Goal: Task Accomplishment & Management: Use online tool/utility

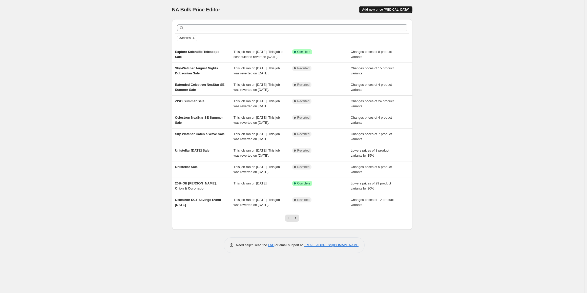
click at [412, 11] on button "Add new price [MEDICAL_DATA]" at bounding box center [385, 9] width 53 height 7
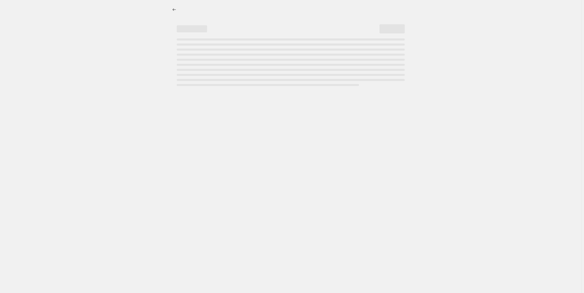
select select "percentage"
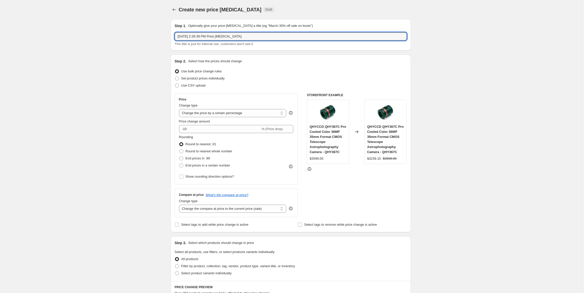
drag, startPoint x: 248, startPoint y: 36, endPoint x: 140, endPoint y: 34, distance: 108.2
click at [140, 34] on div "Create new price [MEDICAL_DATA]. This page is ready Create new price [MEDICAL_D…" at bounding box center [290, 262] width 581 height 524
type input "Celestron Advanced Savings"
click at [211, 81] on label "Set product prices individually" at bounding box center [200, 78] width 50 height 7
click at [175, 77] on input "Set product prices individually" at bounding box center [175, 76] width 0 height 0
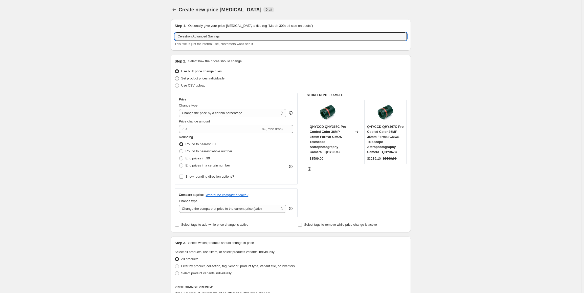
radio input "true"
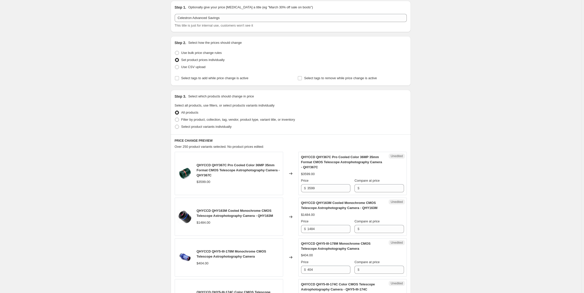
scroll to position [25, 0]
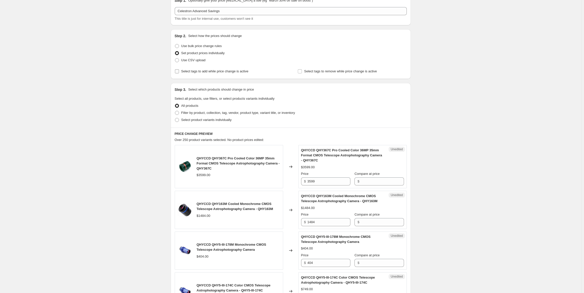
click at [205, 73] on span "Select tags to add while price change is active" at bounding box center [214, 71] width 67 height 4
click at [179, 73] on input "Select tags to add while price change is active" at bounding box center [177, 71] width 4 height 4
checkbox input "true"
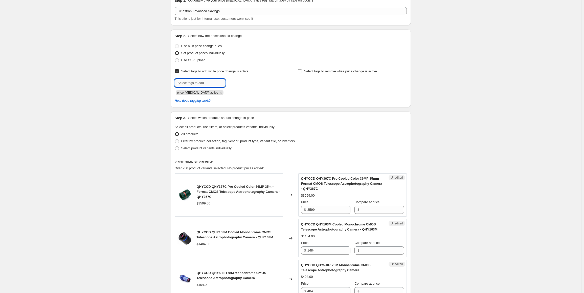
click at [201, 81] on input "text" at bounding box center [200, 83] width 51 height 8
type input "On Sale"
click at [237, 83] on span "Add On Sale" at bounding box center [239, 82] width 18 height 4
click at [198, 83] on input "text" at bounding box center [200, 83] width 51 height 8
type input "0n-sale"
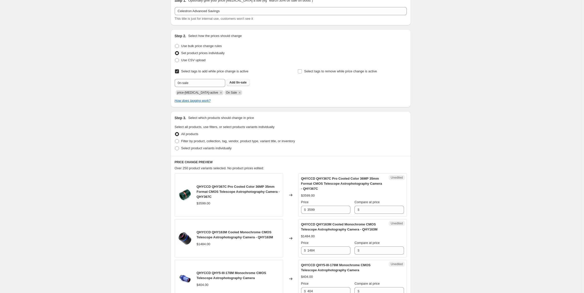
click at [237, 84] on span "Add 0n-sale" at bounding box center [238, 82] width 17 height 4
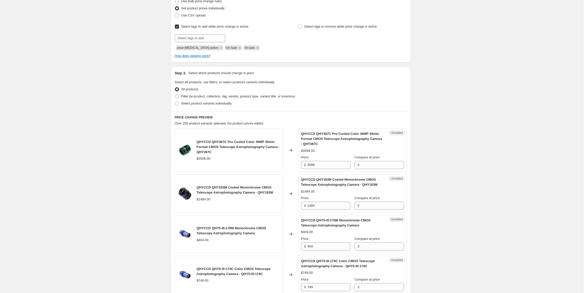
scroll to position [76, 0]
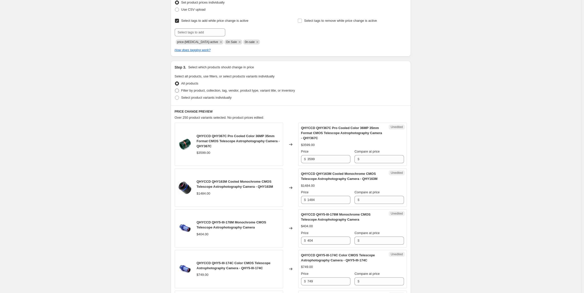
click at [202, 92] on span "Filter by product, collection, tag, vendor, product type, variant title, or inv…" at bounding box center [238, 90] width 114 height 4
click at [175, 89] on input "Filter by product, collection, tag, vendor, product type, variant title, or inv…" at bounding box center [175, 88] width 0 height 0
radio input "true"
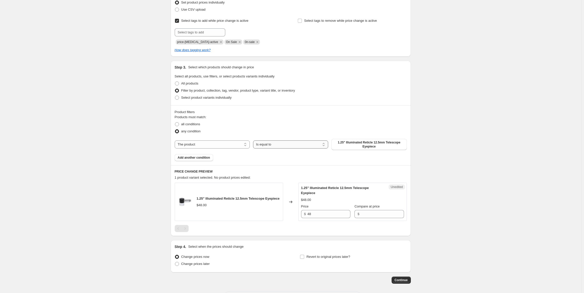
click at [275, 143] on select "Is equal to Is not equal to" at bounding box center [290, 144] width 75 height 8
click at [217, 144] on select "The product The product's collection The product's tag The product's vendor The…" at bounding box center [212, 144] width 75 height 8
select select "collection"
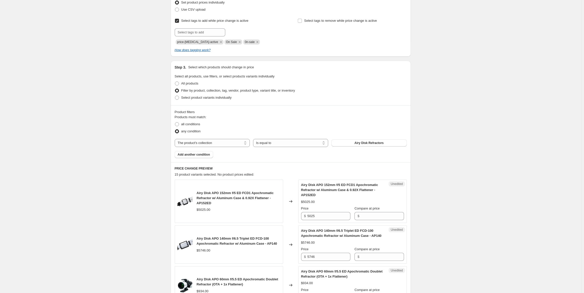
click at [369, 144] on span "Airy Disk Refractors" at bounding box center [368, 143] width 29 height 4
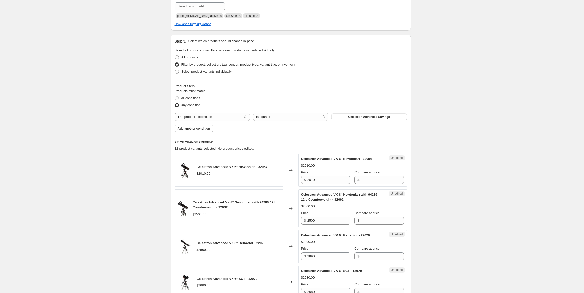
scroll to position [126, 0]
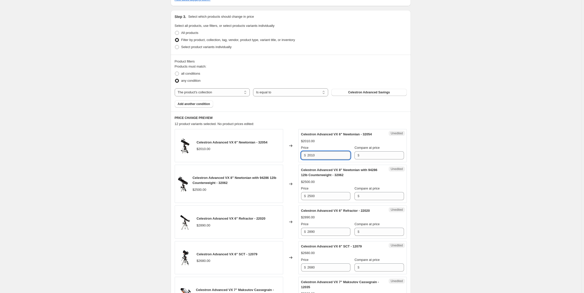
click at [333, 153] on input "2010" at bounding box center [328, 155] width 43 height 8
type input "2010"
click at [378, 153] on input "Compare at price" at bounding box center [382, 155] width 43 height 8
paste input "2010"
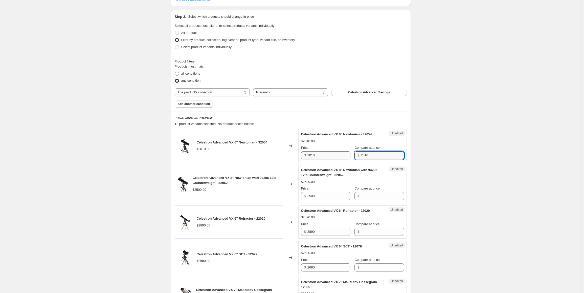
type input "2010"
click at [335, 154] on input "2010" at bounding box center [328, 155] width 43 height 8
drag, startPoint x: 334, startPoint y: 156, endPoint x: 261, endPoint y: 159, distance: 72.9
click at [261, 159] on div "Celestron Advanced VX 6" Newtonian - 32054 $2010.00 Changed to Success Edited C…" at bounding box center [291, 145] width 232 height 33
type input "1660"
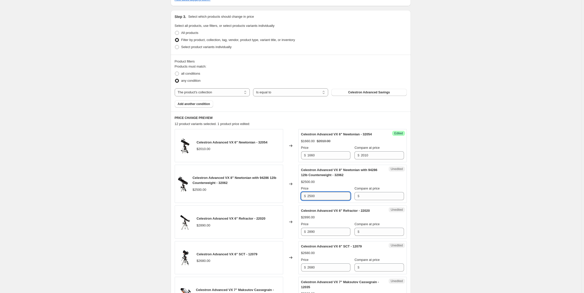
click at [327, 196] on input "2500" at bounding box center [328, 196] width 43 height 8
type input "2500"
click at [380, 197] on input "Compare at price" at bounding box center [382, 196] width 43 height 8
paste input "2500"
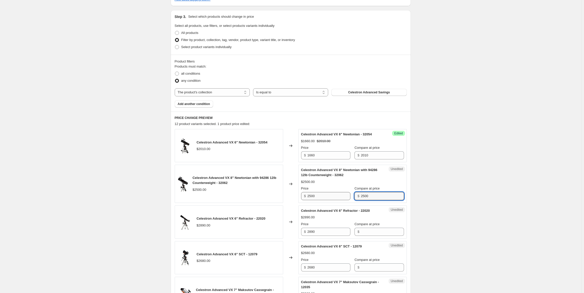
type input "2500"
click at [342, 198] on input "2500" at bounding box center [328, 196] width 43 height 8
type input "2060"
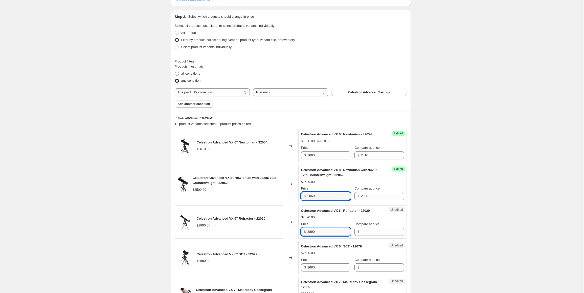
click at [331, 232] on input "2890" at bounding box center [328, 232] width 43 height 8
click at [330, 232] on input "2890" at bounding box center [328, 232] width 43 height 8
type input "2890"
click at [365, 233] on input "Compare at price" at bounding box center [382, 232] width 43 height 8
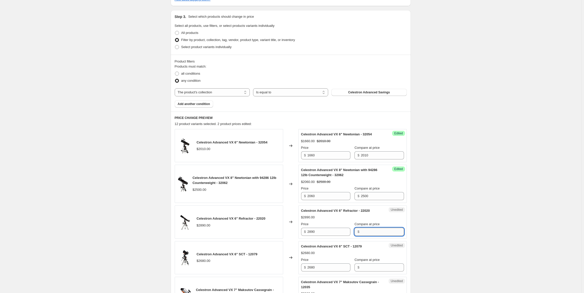
paste input "2890"
type input "2890"
click at [329, 230] on input "2890" at bounding box center [328, 232] width 43 height 8
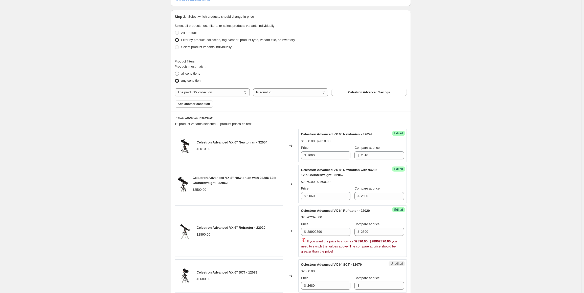
click at [457, 181] on div "Create new price [MEDICAL_DATA]. This page is ready Create new price [MEDICAL_D…" at bounding box center [290, 280] width 581 height 812
click at [307, 235] on div "$ 28902390" at bounding box center [325, 232] width 49 height 8
drag, startPoint x: 307, startPoint y: 235, endPoint x: 313, endPoint y: 232, distance: 6.7
click at [309, 234] on div "$ 28902390" at bounding box center [325, 232] width 49 height 8
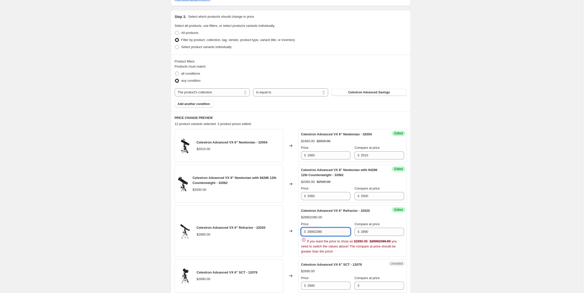
click at [313, 232] on input "28902390" at bounding box center [328, 232] width 43 height 8
type input "2390"
click at [446, 191] on div "Create new price [MEDICAL_DATA]. This page is ready Create new price [MEDICAL_D…" at bounding box center [290, 280] width 581 height 812
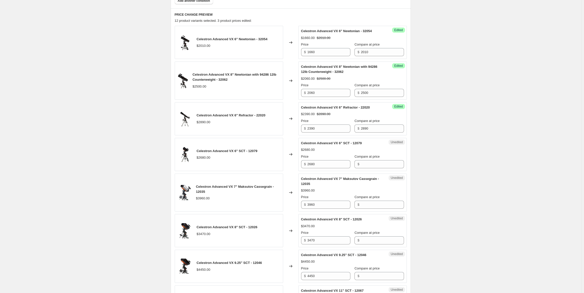
scroll to position [253, 0]
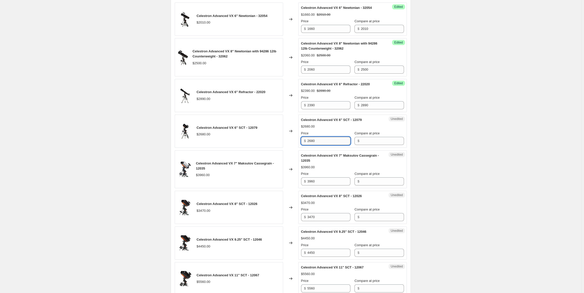
click at [329, 144] on input "2680" at bounding box center [328, 141] width 43 height 8
type input "2680"
click at [382, 141] on input "Compare at price" at bounding box center [382, 141] width 43 height 8
paste input "2680"
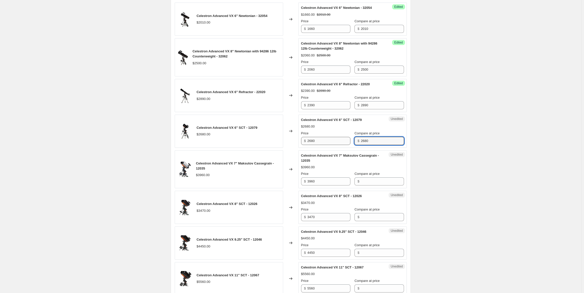
type input "2680"
click at [334, 142] on input "2680" at bounding box center [328, 141] width 43 height 8
click at [333, 142] on input "2680" at bounding box center [328, 141] width 43 height 8
type input "2230"
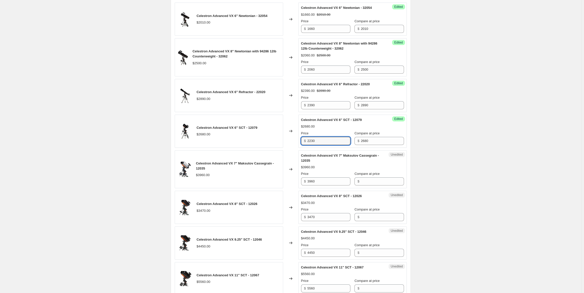
drag, startPoint x: 476, startPoint y: 131, endPoint x: 446, endPoint y: 142, distance: 32.4
click at [476, 131] on div "Create new price [MEDICAL_DATA]. This page is ready Create new price [MEDICAL_D…" at bounding box center [290, 144] width 581 height 794
click at [323, 181] on input "3960" at bounding box center [328, 181] width 43 height 8
type input "3960"
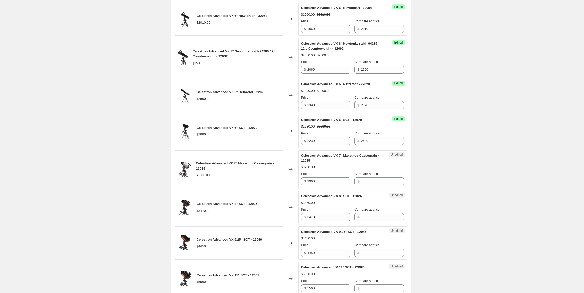
click at [380, 175] on div "Compare at price" at bounding box center [378, 173] width 49 height 5
click at [378, 177] on div "Compare at price $" at bounding box center [378, 178] width 49 height 14
click at [378, 177] on input "Compare at price" at bounding box center [382, 181] width 43 height 8
paste input "3960"
type input "3960"
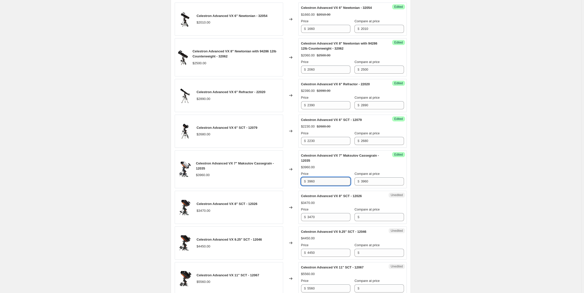
click at [327, 183] on input "3960" at bounding box center [328, 181] width 43 height 8
type input "3270"
click at [320, 219] on input "3470" at bounding box center [328, 217] width 43 height 8
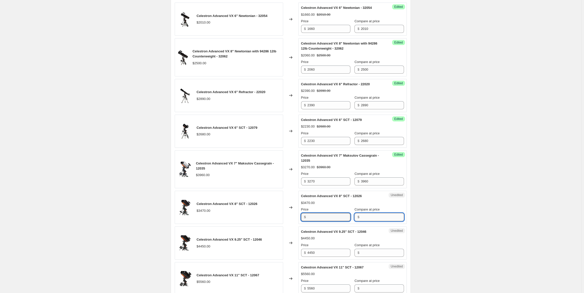
type input "3470"
click at [363, 216] on input "Compare at price" at bounding box center [382, 217] width 43 height 8
paste input "3470"
type input "3470"
click at [332, 218] on input "3470" at bounding box center [328, 217] width 43 height 8
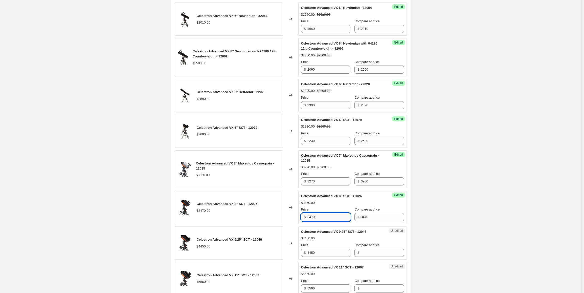
click at [331, 218] on input "3470" at bounding box center [328, 217] width 43 height 8
type input "2860"
click at [321, 256] on input "4450" at bounding box center [328, 253] width 43 height 8
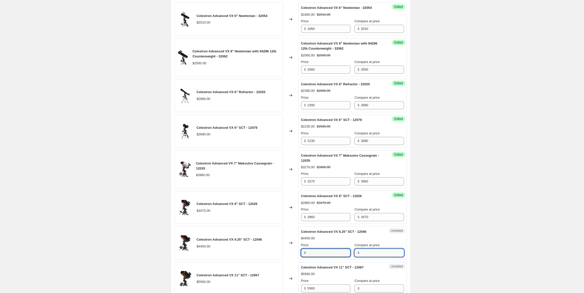
type input "4450"
click at [368, 255] on input "Compare at price" at bounding box center [382, 253] width 43 height 8
paste input "4450"
type input "4450"
click at [477, 248] on div "Create new price [MEDICAL_DATA]. This page is ready Create new price [MEDICAL_D…" at bounding box center [290, 144] width 581 height 794
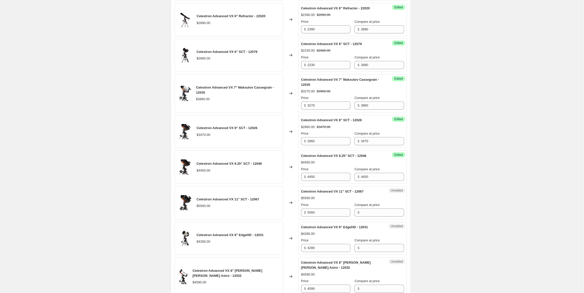
scroll to position [354, 0]
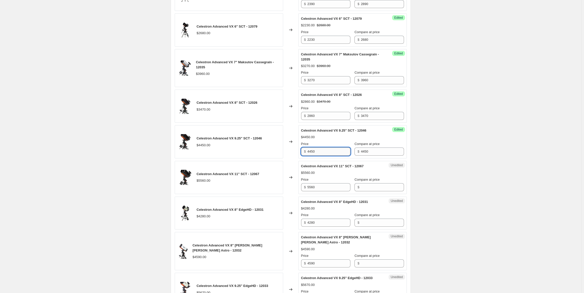
click at [334, 151] on input "4450" at bounding box center [328, 151] width 43 height 8
type input "3680"
click at [328, 188] on input "5560" at bounding box center [328, 187] width 43 height 8
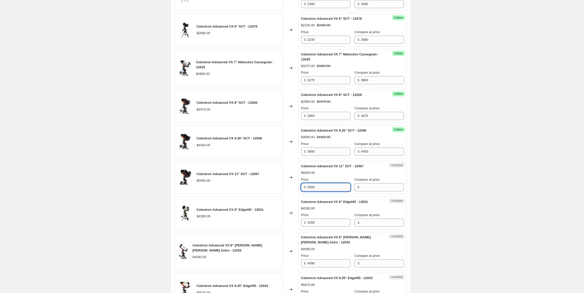
click at [326, 188] on input "5560" at bounding box center [328, 187] width 43 height 8
type input "5560"
click at [364, 189] on input "Compare at price" at bounding box center [382, 187] width 43 height 8
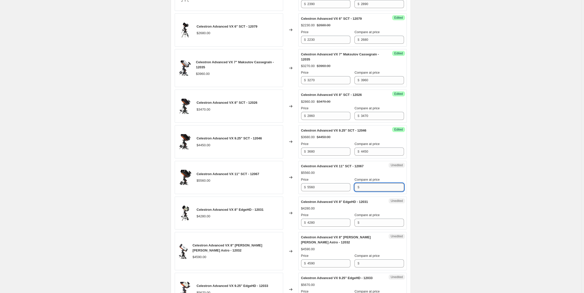
paste input "5560"
type input "5560"
click at [333, 188] on input "5560" at bounding box center [328, 187] width 43 height 8
type input "4590"
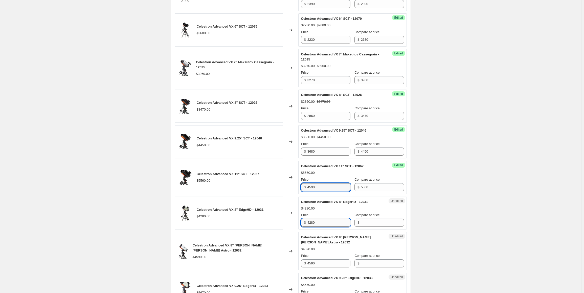
click at [329, 225] on input "4280" at bounding box center [328, 222] width 43 height 8
click at [328, 225] on input "4280" at bounding box center [328, 222] width 43 height 8
type input "4280"
click at [367, 223] on input "Compare at price" at bounding box center [382, 222] width 43 height 8
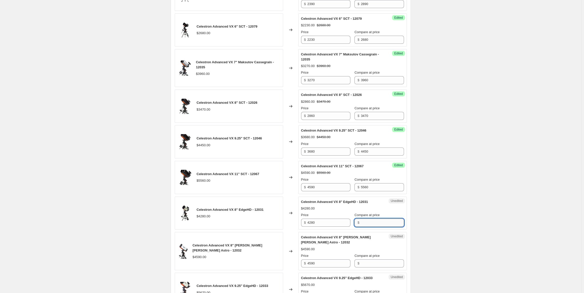
paste input "4280"
type input "4280"
click at [321, 225] on input "4280" at bounding box center [328, 222] width 43 height 8
type input "3540"
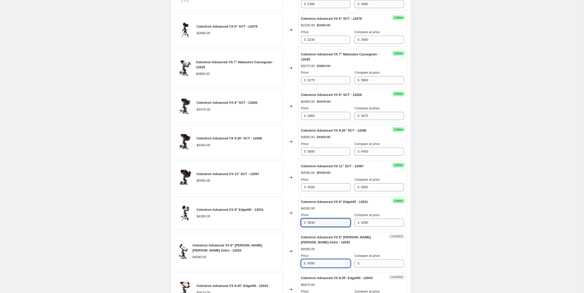
click at [330, 264] on input "4590" at bounding box center [328, 263] width 43 height 8
type input "4590"
click at [372, 262] on input "Compare at price" at bounding box center [382, 263] width 43 height 8
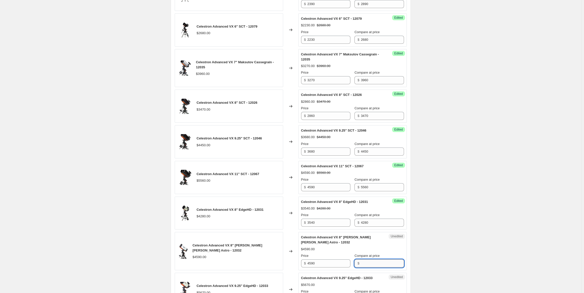
paste input "4590"
type input "4590"
click at [337, 263] on input "4590" at bounding box center [328, 263] width 43 height 8
type input "3780"
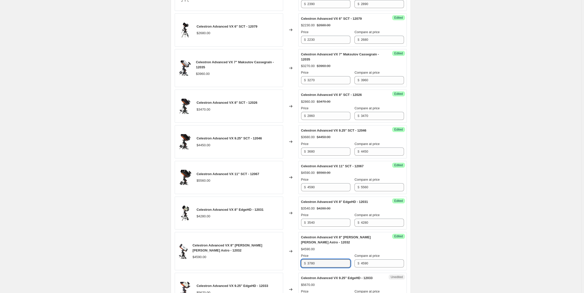
click at [514, 238] on div "Create new price [MEDICAL_DATA]. This page is ready Create new price [MEDICAL_D…" at bounding box center [290, 43] width 581 height 794
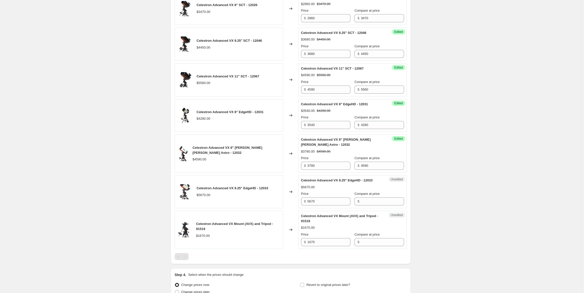
scroll to position [455, 0]
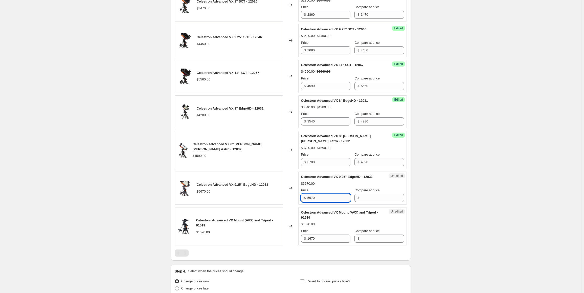
click at [341, 198] on input "5670" at bounding box center [328, 198] width 43 height 8
type input "5670"
click at [385, 200] on input "Compare at price" at bounding box center [382, 198] width 43 height 8
paste input "5670"
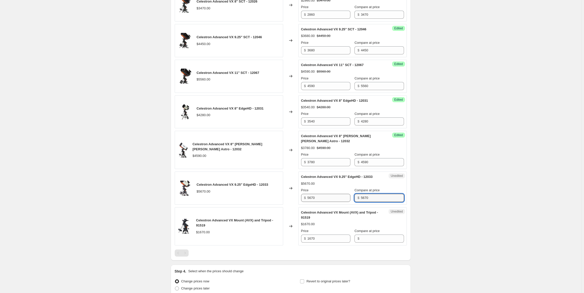
type input "5670"
click at [333, 200] on input "5670" at bounding box center [328, 198] width 43 height 8
type input "4700"
click at [324, 237] on input "1670" at bounding box center [328, 238] width 43 height 8
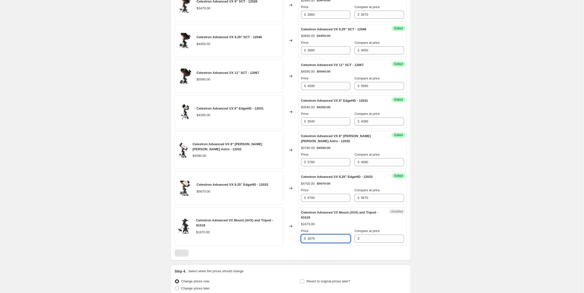
click at [324, 237] on input "1670" at bounding box center [328, 238] width 43 height 8
type input "1670"
click at [362, 235] on input "Compare at price" at bounding box center [382, 238] width 43 height 8
paste input "1670"
type input "1670"
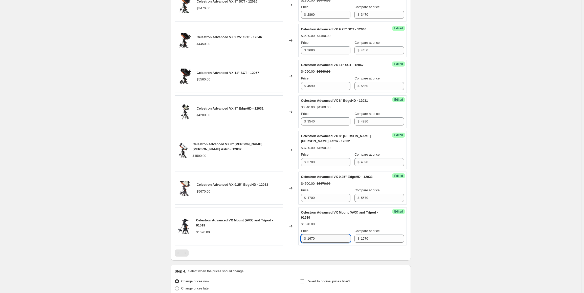
click at [329, 236] on input "1670" at bounding box center [328, 238] width 43 height 8
type input "1350"
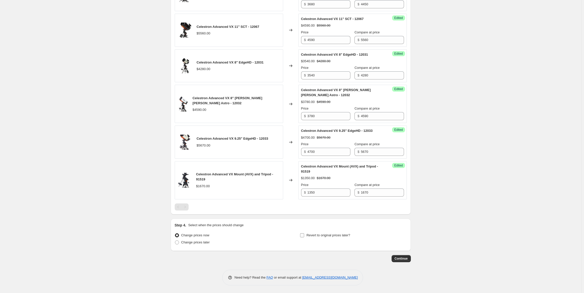
click at [304, 235] on input "Revert to original prices later?" at bounding box center [302, 235] width 4 height 4
checkbox input "true"
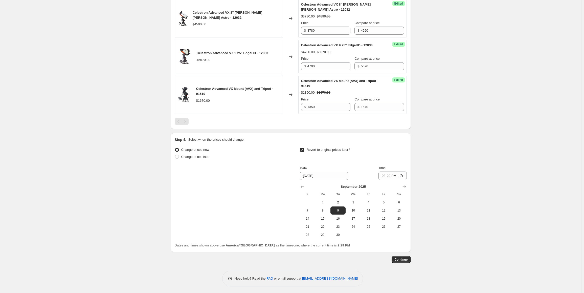
scroll to position [588, 0]
click at [338, 237] on button "30" at bounding box center [337, 234] width 15 height 8
type input "[DATE]"
click at [385, 176] on input "14:29" at bounding box center [392, 174] width 28 height 9
type input "23:59"
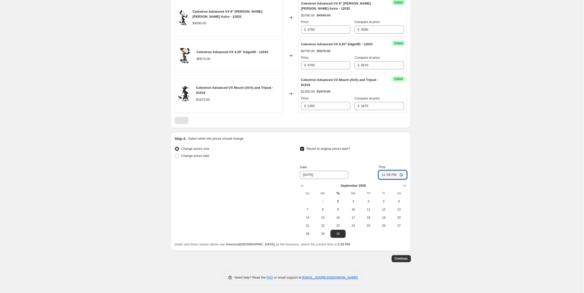
click at [399, 260] on span "Continue" at bounding box center [401, 258] width 13 height 4
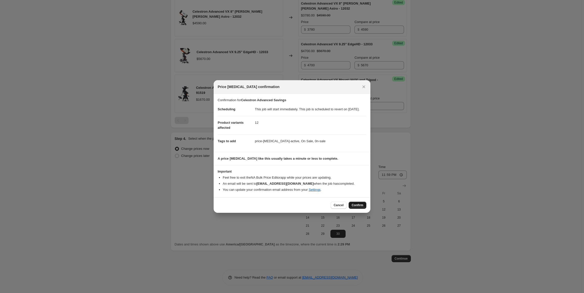
click at [362, 207] on span "Confirm" at bounding box center [358, 205] width 12 height 4
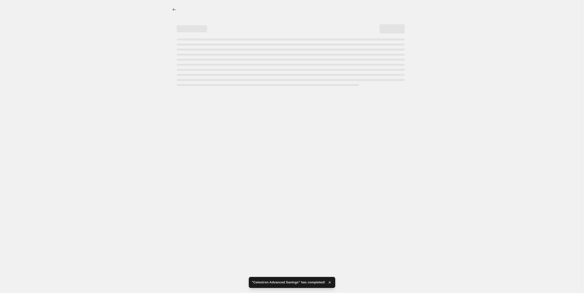
select select "collection"
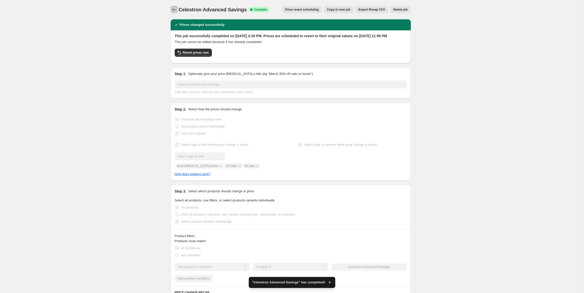
click at [175, 11] on icon "Price change jobs" at bounding box center [174, 9] width 5 height 5
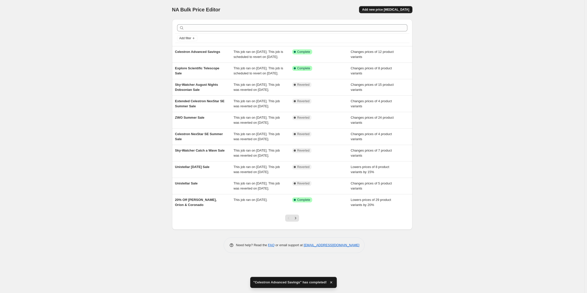
click at [391, 11] on span "Add new price [MEDICAL_DATA]" at bounding box center [385, 10] width 47 height 4
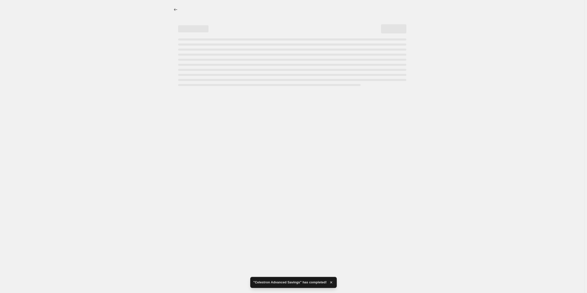
select select "percentage"
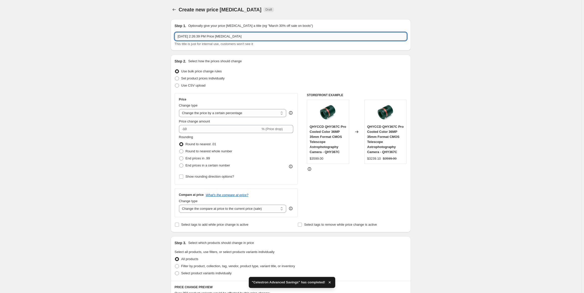
click at [213, 36] on input "[DATE] 2:26:39 PM Price [MEDICAL_DATA]" at bounding box center [291, 36] width 232 height 8
type input "Sky-Watcher Mount Madness"
click at [218, 78] on span "Set product prices individually" at bounding box center [202, 78] width 43 height 4
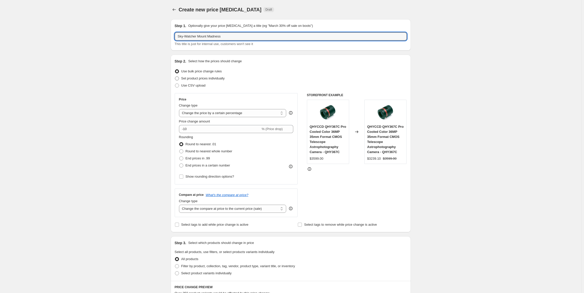
click at [175, 77] on input "Set product prices individually" at bounding box center [175, 76] width 0 height 0
radio input "true"
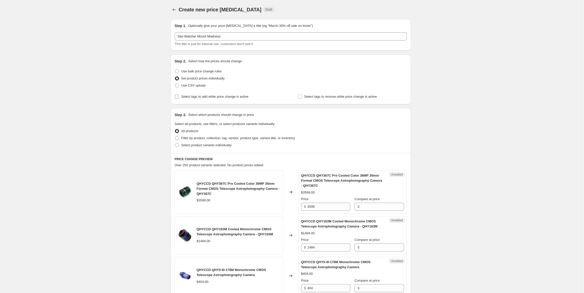
click at [214, 98] on span "Select tags to add while price change is active" at bounding box center [214, 97] width 67 height 4
click at [179, 98] on input "Select tags to add while price change is active" at bounding box center [177, 97] width 4 height 4
checkbox input "true"
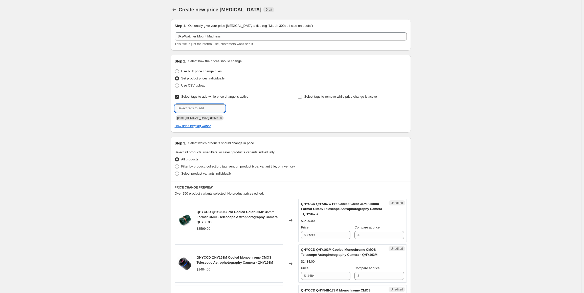
click at [209, 106] on input "text" at bounding box center [200, 108] width 51 height 8
click at [206, 107] on input "text" at bounding box center [200, 108] width 51 height 8
click at [188, 107] on input "text" at bounding box center [200, 108] width 51 height 8
click at [267, 107] on div at bounding box center [229, 108] width 109 height 8
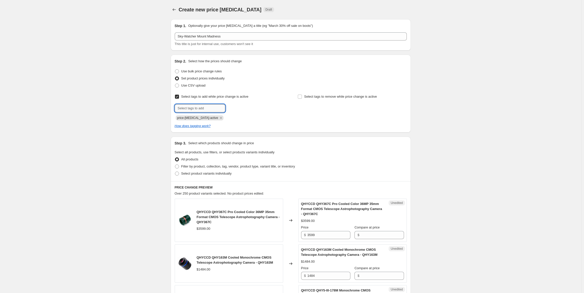
click at [212, 109] on input "text" at bounding box center [200, 108] width 51 height 8
click at [211, 109] on input "text" at bounding box center [200, 108] width 51 height 8
type input "o"
click at [273, 96] on div "Select tags to add while price change is active Submit price-[MEDICAL_DATA]-act…" at bounding box center [229, 106] width 109 height 27
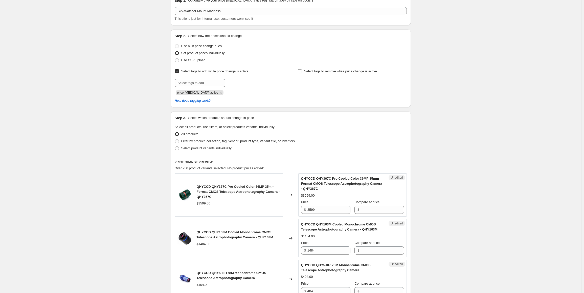
click at [188, 87] on div "Submit price-[MEDICAL_DATA]-active" at bounding box center [229, 87] width 109 height 16
click at [182, 83] on input "text" at bounding box center [200, 83] width 51 height 8
type input "O"
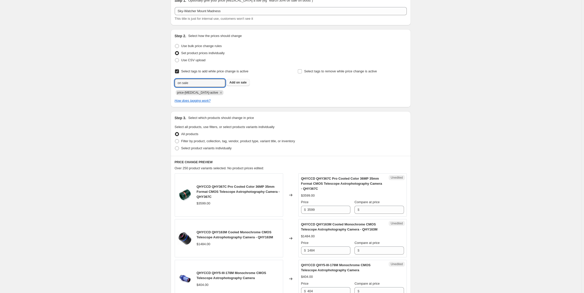
type input "on sale"
click at [245, 79] on button "Add on sale" at bounding box center [238, 82] width 23 height 7
click at [196, 86] on input "text" at bounding box center [200, 83] width 51 height 8
type input "on-sale"
click at [239, 84] on span "on-sale" at bounding box center [241, 83] width 11 height 4
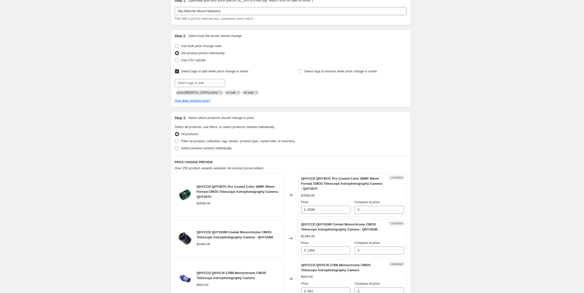
click at [286, 85] on div "Select tags to add while price change is active Submit price-[MEDICAL_DATA]-act…" at bounding box center [291, 81] width 232 height 27
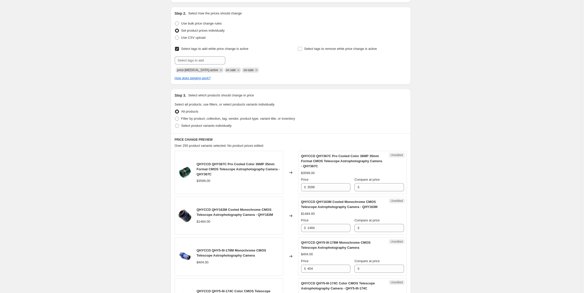
scroll to position [76, 0]
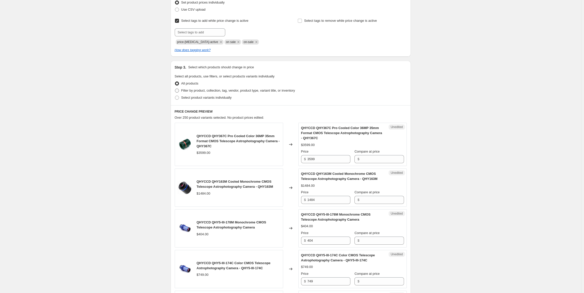
click at [244, 92] on span "Filter by product, collection, tag, vendor, product type, variant title, or inv…" at bounding box center [238, 90] width 114 height 4
click at [175, 89] on input "Filter by product, collection, tag, vendor, product type, variant title, or inv…" at bounding box center [175, 88] width 0 height 0
radio input "true"
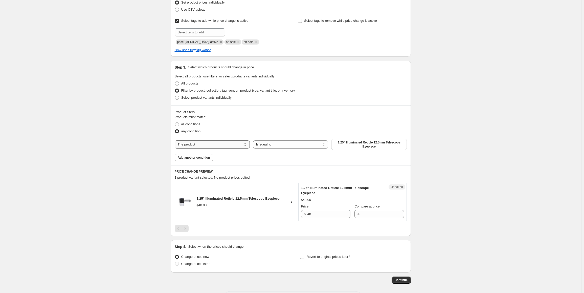
click at [221, 146] on select "The product The product's collection The product's tag The product's vendor The…" at bounding box center [212, 144] width 75 height 8
select select "collection"
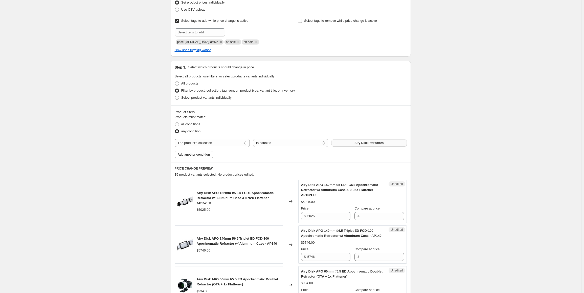
click at [361, 142] on span "Airy Disk Refractors" at bounding box center [368, 143] width 29 height 4
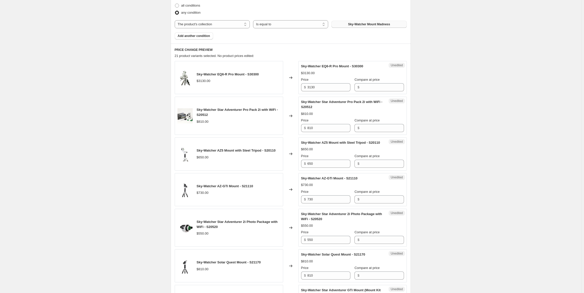
scroll to position [202, 0]
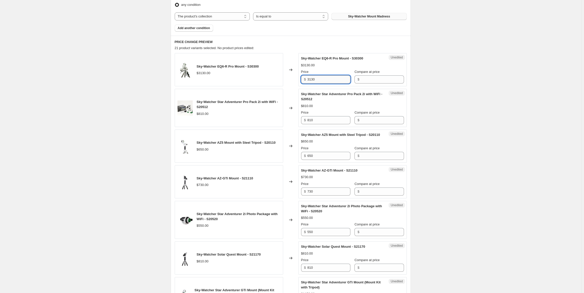
click at [333, 80] on input "3130" at bounding box center [328, 79] width 43 height 8
type input "3130"
click at [373, 82] on input "Compare at price" at bounding box center [382, 79] width 43 height 8
paste input "3130"
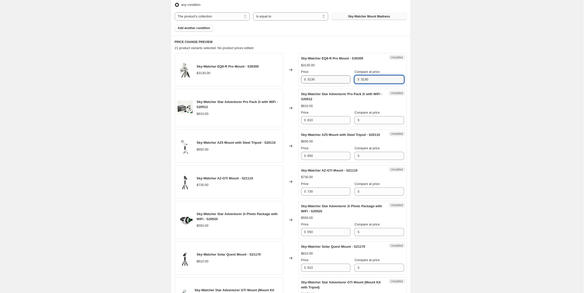
type input "3130"
click at [330, 82] on input "3130" at bounding box center [328, 79] width 43 height 8
type input "2560"
click at [318, 119] on input "810" at bounding box center [328, 120] width 43 height 8
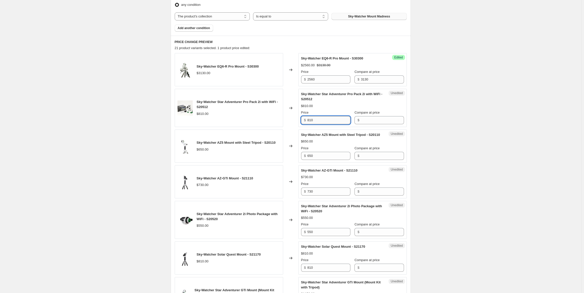
click at [318, 119] on input "810" at bounding box center [328, 120] width 43 height 8
type input "810"
click at [369, 122] on input "Compare at price" at bounding box center [382, 120] width 43 height 8
paste input "810"
type input "810"
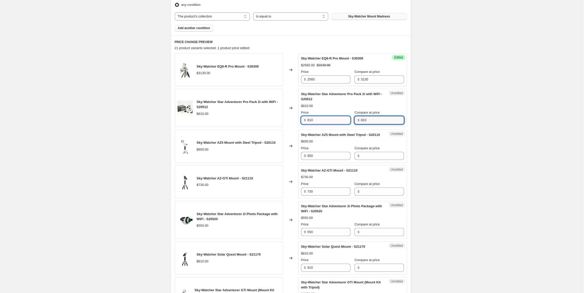
click at [329, 121] on input "810" at bounding box center [328, 120] width 43 height 8
type input "670"
click at [323, 160] on input "650" at bounding box center [328, 156] width 43 height 8
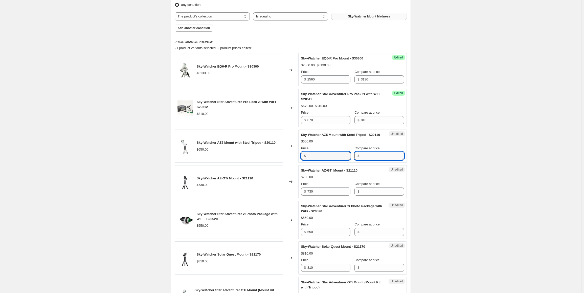
type input "650"
click at [381, 160] on input "Compare at price" at bounding box center [382, 156] width 43 height 8
paste input "650"
type input "650"
click at [319, 160] on input "650" at bounding box center [328, 156] width 43 height 8
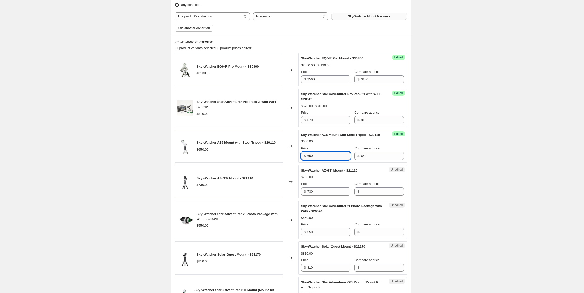
click at [319, 160] on input "650" at bounding box center [328, 156] width 43 height 8
type input "530"
click at [319, 195] on input "730" at bounding box center [328, 191] width 43 height 8
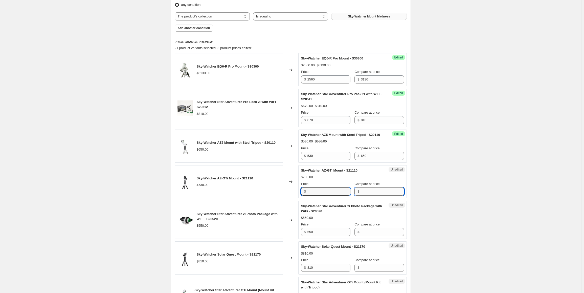
type input "730"
click at [379, 195] on input "Compare at price" at bounding box center [382, 191] width 43 height 8
paste input "730"
type input "730"
click at [341, 195] on input "730" at bounding box center [328, 191] width 43 height 8
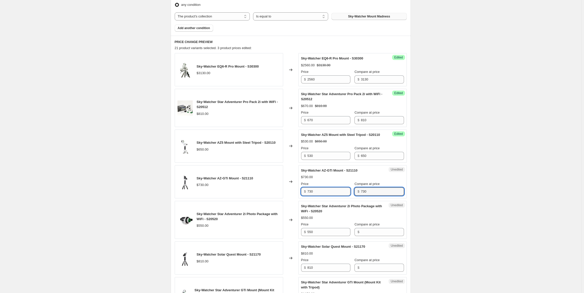
click at [341, 195] on input "730" at bounding box center [328, 191] width 43 height 8
type input "590"
click at [325, 236] on input "550" at bounding box center [328, 232] width 43 height 8
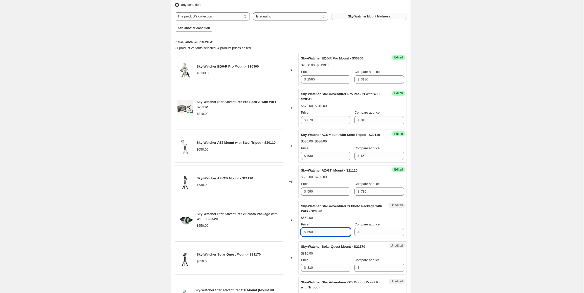
click at [325, 236] on input "550" at bounding box center [328, 232] width 43 height 8
type input "550"
click at [382, 236] on input "Compare at price" at bounding box center [382, 232] width 43 height 8
paste input "550"
type input "550"
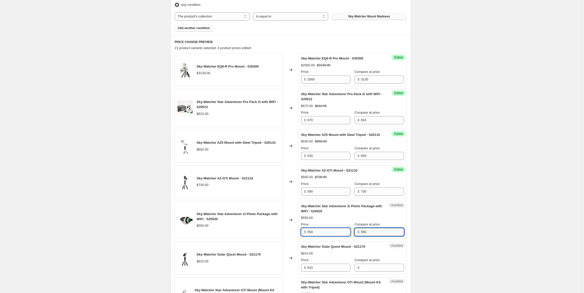
click at [340, 236] on input "550" at bounding box center [328, 232] width 43 height 8
type input "440"
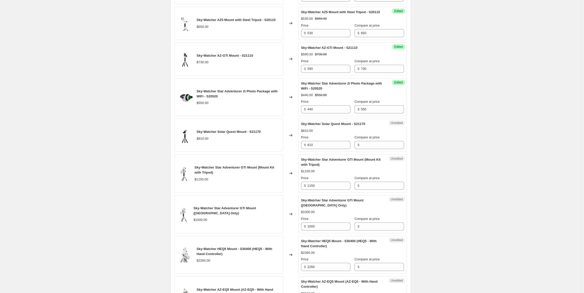
scroll to position [329, 0]
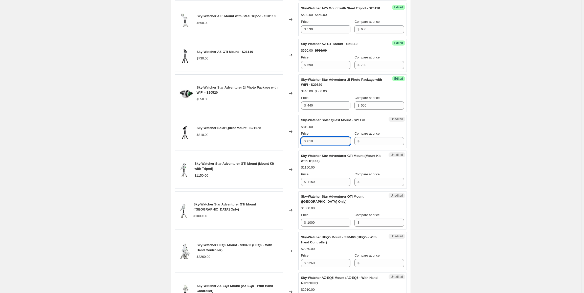
click at [322, 145] on input "810" at bounding box center [328, 141] width 43 height 8
type input "810"
click at [370, 145] on input "Compare at price" at bounding box center [382, 141] width 43 height 8
paste input "810"
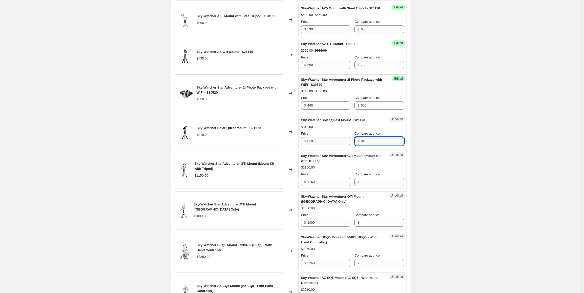
type input "810"
click at [330, 145] on input "810" at bounding box center [328, 141] width 43 height 8
type input "670"
click at [317, 186] on input "1150" at bounding box center [328, 182] width 43 height 8
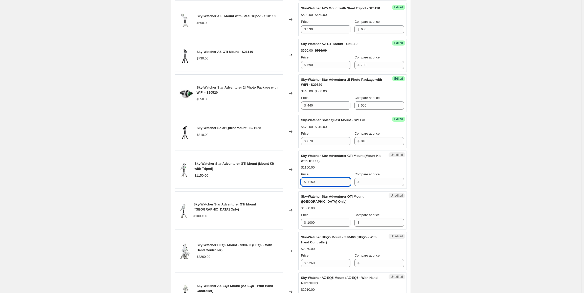
click at [317, 186] on input "1150" at bounding box center [328, 182] width 43 height 8
type input "1150"
click at [371, 186] on input "Compare at price" at bounding box center [382, 182] width 43 height 8
paste input "1150"
type input "1150"
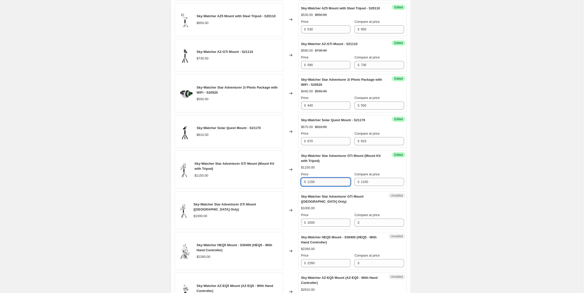
click at [330, 186] on input "1150" at bounding box center [328, 182] width 43 height 8
type input "960"
click at [324, 227] on input "1000" at bounding box center [328, 222] width 43 height 8
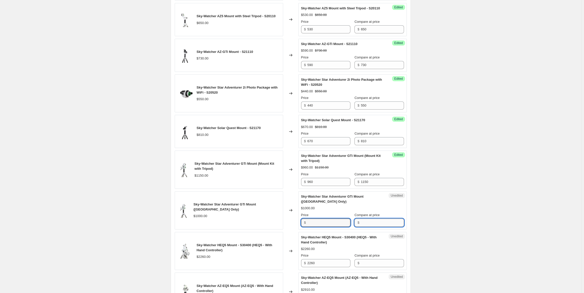
type input "1000"
click at [373, 227] on input "Compare at price" at bounding box center [382, 222] width 43 height 8
paste input "1000"
type input "1000"
click at [327, 227] on input "1000" at bounding box center [328, 222] width 43 height 8
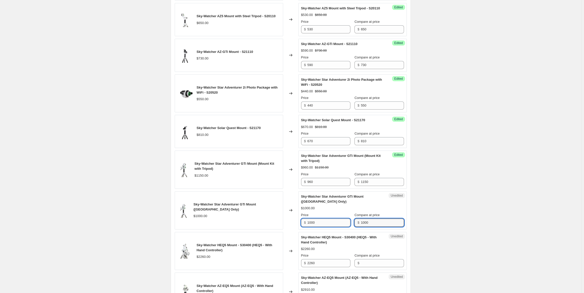
click at [327, 227] on input "1000" at bounding box center [328, 222] width 43 height 8
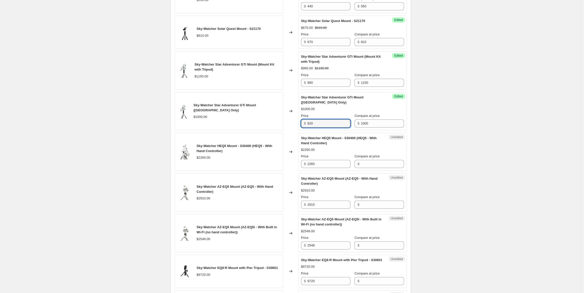
scroll to position [430, 0]
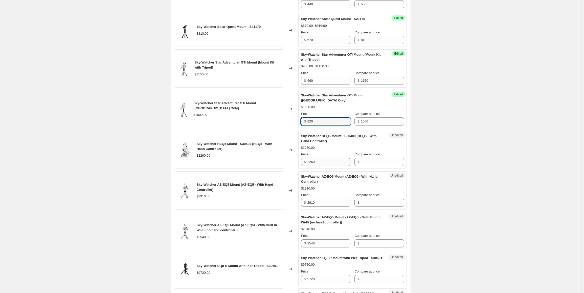
type input "820"
click at [321, 165] on input "2260" at bounding box center [328, 162] width 43 height 8
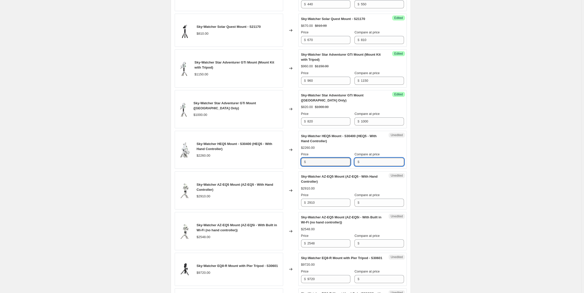
type input "2260"
click at [372, 166] on input "Compare at price" at bounding box center [382, 162] width 43 height 8
paste input "2260"
type input "2260"
click at [328, 166] on input "2260" at bounding box center [328, 162] width 43 height 8
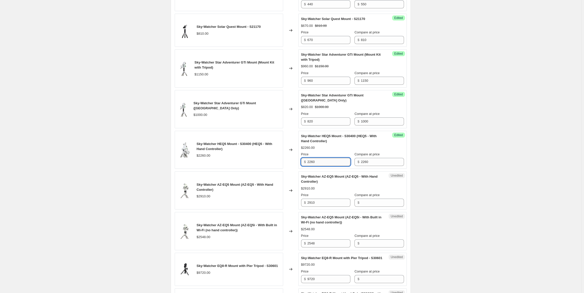
click at [328, 166] on input "2260" at bounding box center [328, 162] width 43 height 8
type input "1890"
click at [321, 207] on input "2910" at bounding box center [328, 202] width 43 height 8
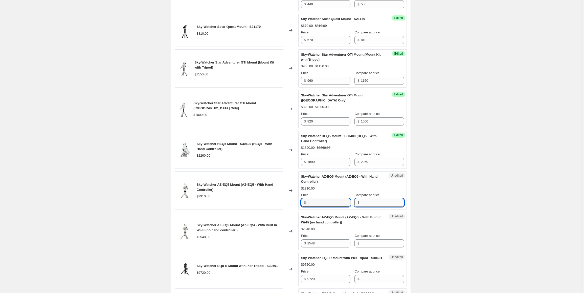
type input "2910"
click at [371, 207] on input "Compare at price" at bounding box center [382, 202] width 43 height 8
paste input "2910"
type input "2910"
click at [328, 207] on input "2910" at bounding box center [328, 202] width 43 height 8
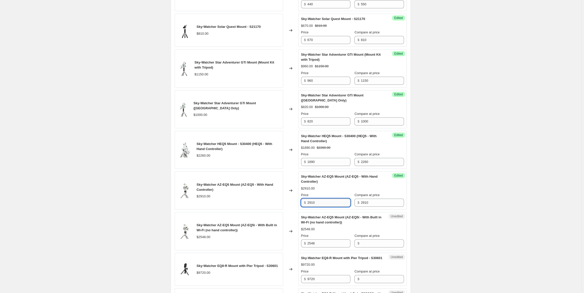
click at [328, 207] on input "2910" at bounding box center [328, 202] width 43 height 8
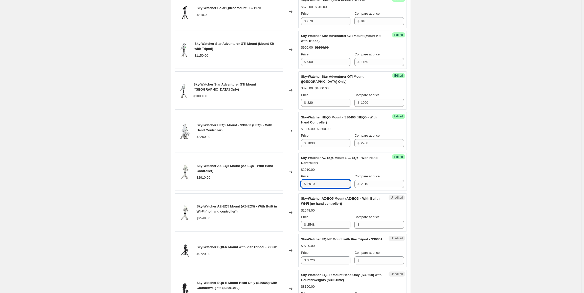
scroll to position [455, 0]
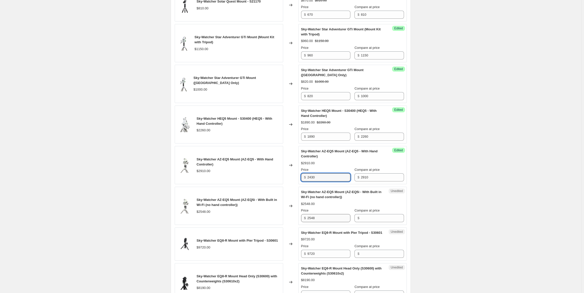
type input "2430"
click at [323, 222] on input "2548" at bounding box center [328, 218] width 43 height 8
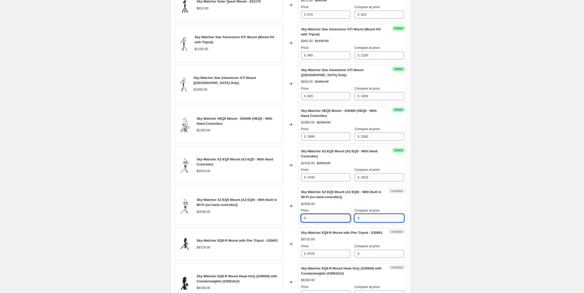
type input "2548"
click at [386, 222] on input "Compare at price" at bounding box center [382, 218] width 43 height 8
paste input "2548"
type input "2548"
click at [330, 222] on input "2548" at bounding box center [328, 218] width 43 height 8
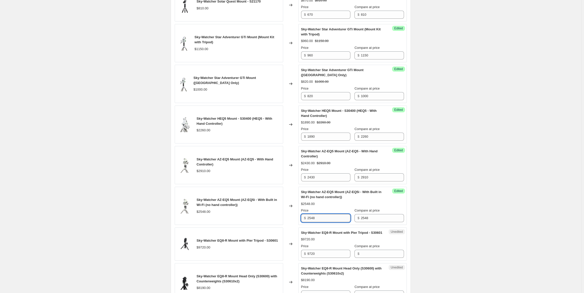
click at [330, 222] on input "2548" at bounding box center [328, 218] width 43 height 8
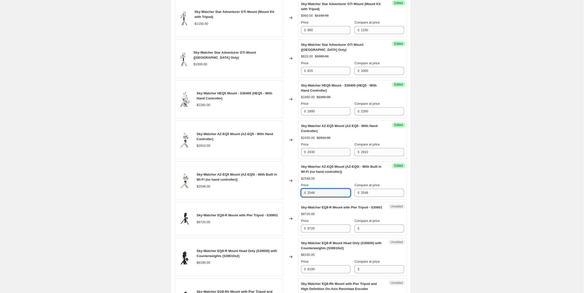
scroll to position [506, 0]
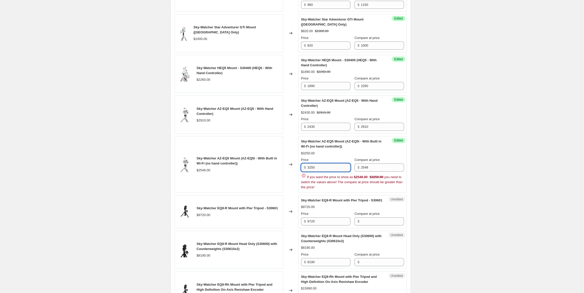
click at [333, 171] on input "3250" at bounding box center [328, 167] width 43 height 8
click at [475, 169] on div "Create new price [MEDICAL_DATA]. This page is ready Create new price [MEDICAL_D…" at bounding box center [290, 67] width 581 height 1147
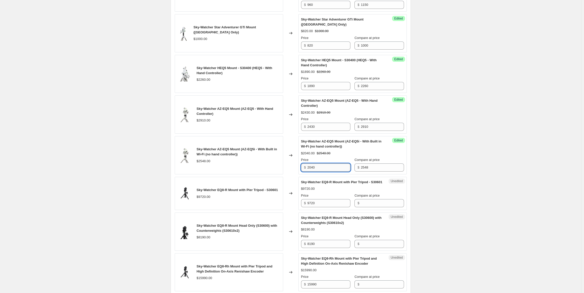
click at [317, 171] on input "2040" at bounding box center [328, 167] width 43 height 8
type input "2150"
click at [510, 152] on div "Create new price [MEDICAL_DATA]. This page is ready Create new price [MEDICAL_D…" at bounding box center [290, 58] width 581 height 1129
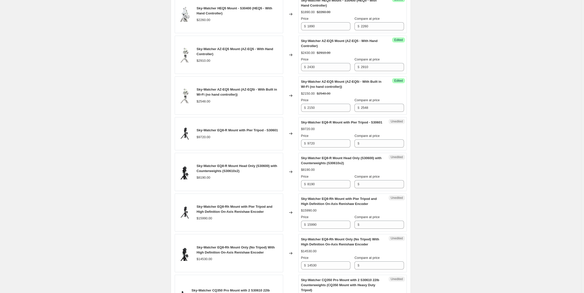
scroll to position [581, 0]
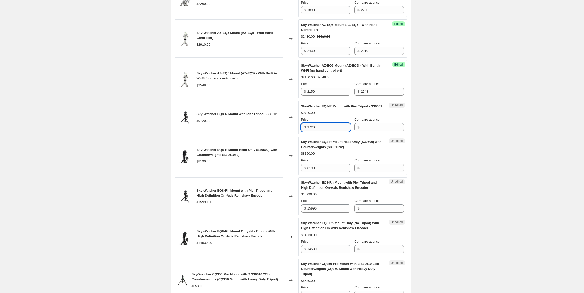
click at [326, 131] on input "9720" at bounding box center [328, 127] width 43 height 8
click at [321, 131] on input "9720" at bounding box center [328, 127] width 43 height 8
type input "9720"
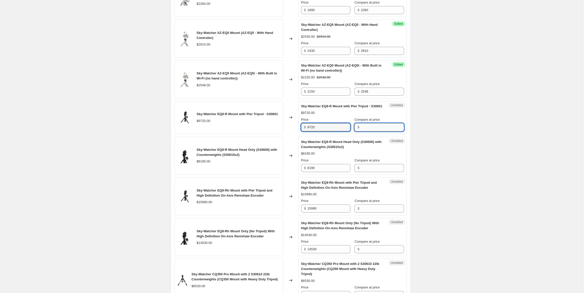
click at [382, 131] on input "Compare at price" at bounding box center [382, 127] width 43 height 8
paste input "9720"
type input "9720"
click at [330, 131] on input "9720" at bounding box center [328, 127] width 43 height 8
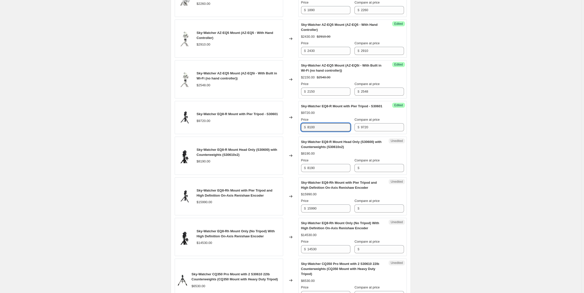
type input "8100"
click at [328, 175] on div "Unedited Sky-Watcher EQ8-R Mount Head Only (S30600) with Counterweights (S30610…" at bounding box center [352, 156] width 108 height 38
click at [328, 172] on input "8190" at bounding box center [328, 168] width 43 height 8
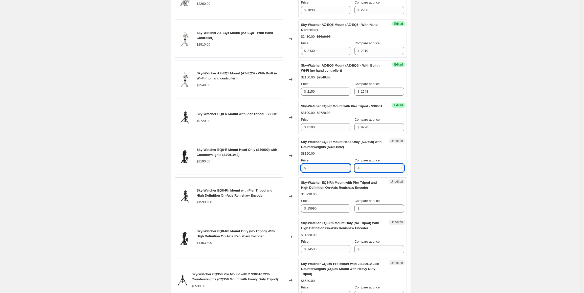
type input "8190"
click at [388, 172] on input "Compare at price" at bounding box center [382, 168] width 43 height 8
paste input "8190"
type input "8190"
click at [345, 172] on input "8190" at bounding box center [328, 168] width 43 height 8
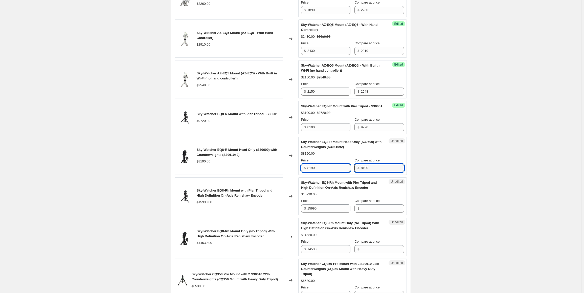
click at [345, 172] on input "8190" at bounding box center [328, 168] width 43 height 8
type input "6750"
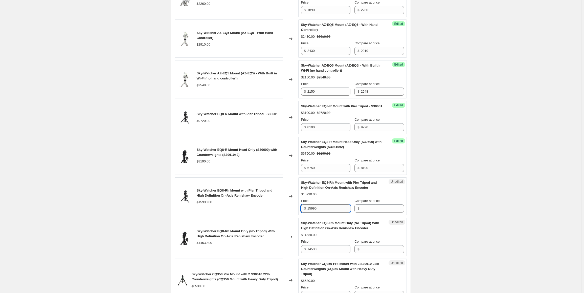
click at [327, 212] on input "15990" at bounding box center [328, 208] width 43 height 8
type input "15990"
click at [382, 212] on input "Compare at price" at bounding box center [382, 208] width 43 height 8
paste input "15990"
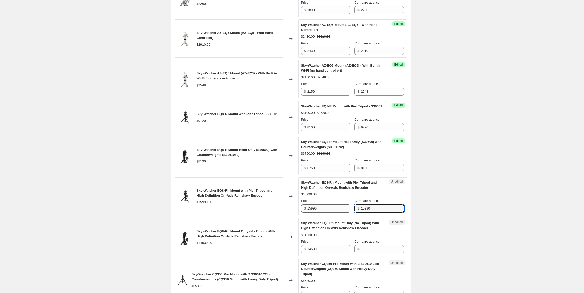
type input "15990"
click at [327, 212] on input "15990" at bounding box center [328, 208] width 43 height 8
type input "13230"
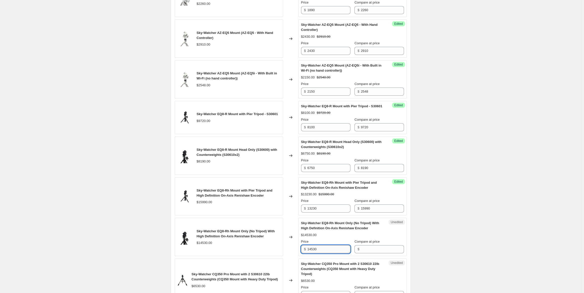
click at [319, 253] on input "14530" at bounding box center [328, 249] width 43 height 8
type input "14530"
click at [376, 253] on input "Compare at price" at bounding box center [382, 249] width 43 height 8
paste input "14530"
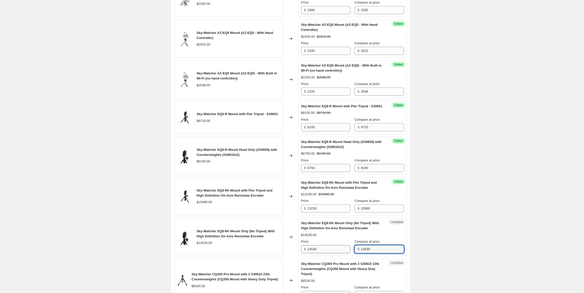
type input "14530"
click at [327, 253] on input "14530" at bounding box center [328, 249] width 43 height 8
type input "12150"
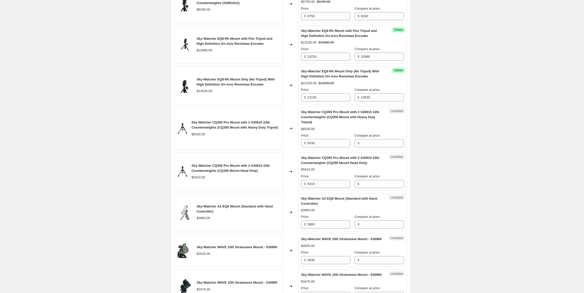
scroll to position [758, 0]
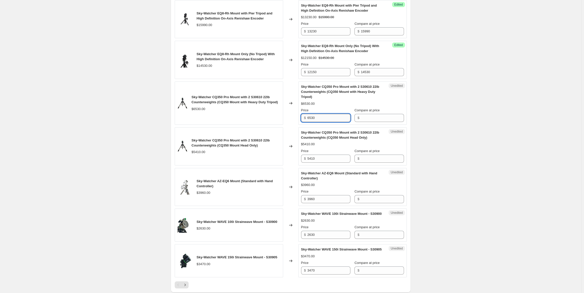
click at [333, 122] on input "6530" at bounding box center [328, 118] width 43 height 8
type input "6530"
click at [369, 122] on input "Compare at price" at bounding box center [382, 118] width 43 height 8
paste input "6530"
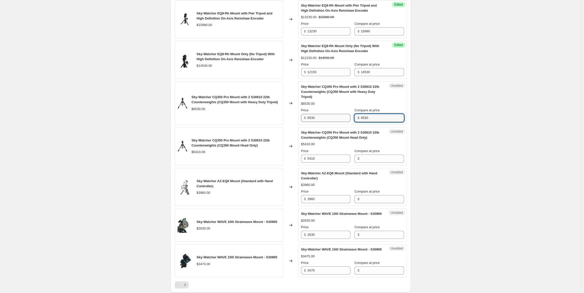
type input "6530"
click at [333, 122] on input "6530" at bounding box center [328, 118] width 43 height 8
type input "5400"
click at [334, 163] on input "5410" at bounding box center [328, 158] width 43 height 8
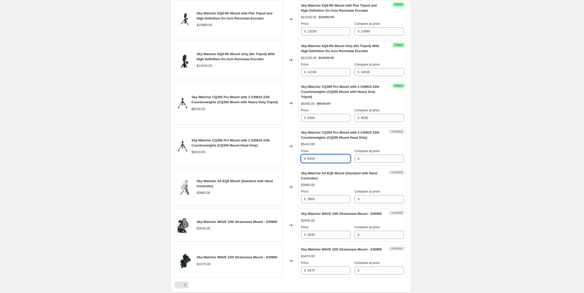
click at [334, 163] on input "5410" at bounding box center [328, 158] width 43 height 8
type input "5410"
click at [393, 163] on input "Compare at price" at bounding box center [382, 158] width 43 height 8
paste input "5410"
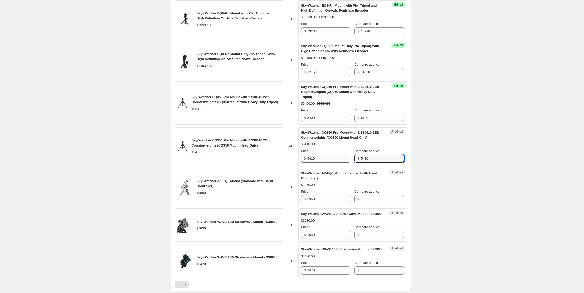
type input "5410"
click at [340, 163] on input "5410" at bounding box center [328, 158] width 43 height 8
type input "4450"
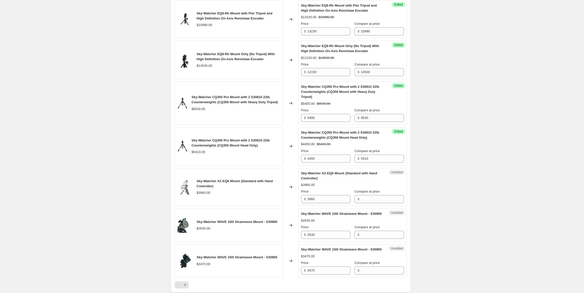
scroll to position [834, 0]
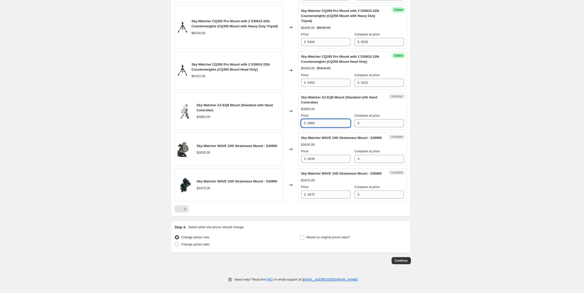
click at [323, 127] on input "3960" at bounding box center [328, 123] width 43 height 8
type input "3960"
click at [368, 127] on input "Compare at price" at bounding box center [382, 123] width 43 height 8
paste input "3960"
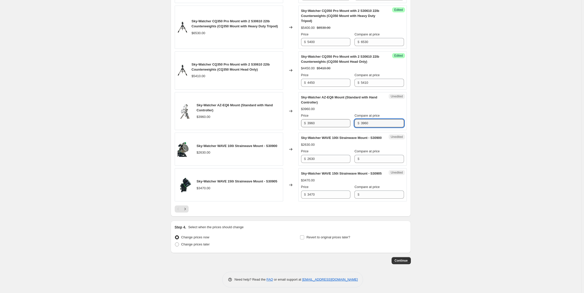
type input "3960"
click at [327, 127] on input "3960" at bounding box center [328, 123] width 43 height 8
type input "3240"
click at [326, 163] on input "2630" at bounding box center [328, 159] width 43 height 8
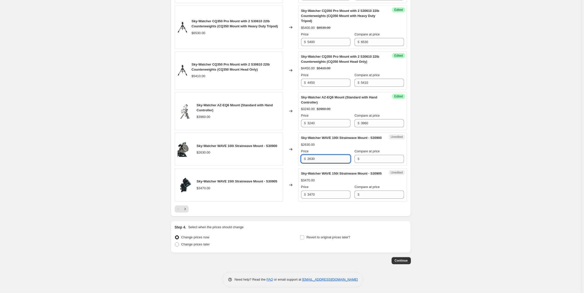
click at [326, 163] on input "2630" at bounding box center [328, 159] width 43 height 8
type input "2630"
click at [377, 163] on input "Compare at price" at bounding box center [382, 159] width 43 height 8
paste input "2630"
type input "2630"
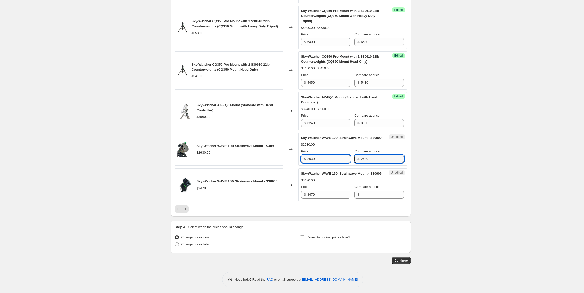
click at [316, 163] on input "2630" at bounding box center [328, 159] width 43 height 8
type input "2290"
click at [325, 198] on input "3470" at bounding box center [328, 194] width 43 height 8
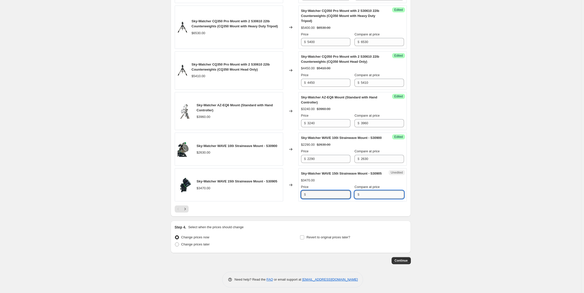
type input "3470"
click at [379, 198] on input "Compare at price" at bounding box center [382, 194] width 43 height 8
paste input "3470"
type input "3470"
click at [333, 198] on input "3470" at bounding box center [328, 194] width 43 height 8
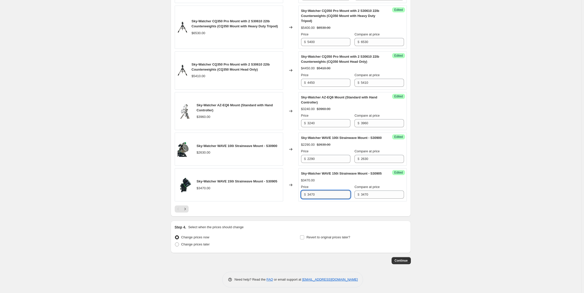
click at [333, 198] on input "3470" at bounding box center [328, 194] width 43 height 8
type input "2970"
click at [317, 212] on div at bounding box center [291, 208] width 232 height 7
click at [188, 211] on icon "Next" at bounding box center [185, 208] width 5 height 5
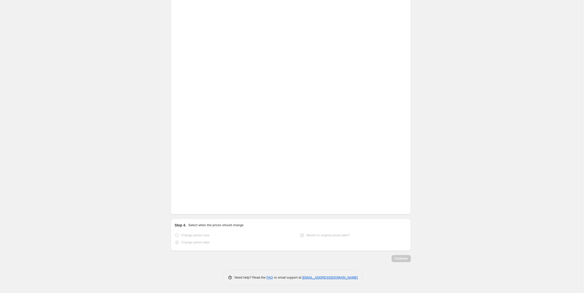
scroll to position [89, 0]
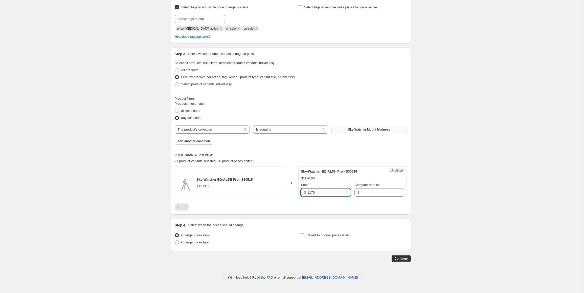
click at [335, 193] on input "1170" at bounding box center [328, 192] width 43 height 8
type input "1170"
click at [373, 192] on input "Compare at price" at bounding box center [382, 192] width 43 height 8
paste input "1170"
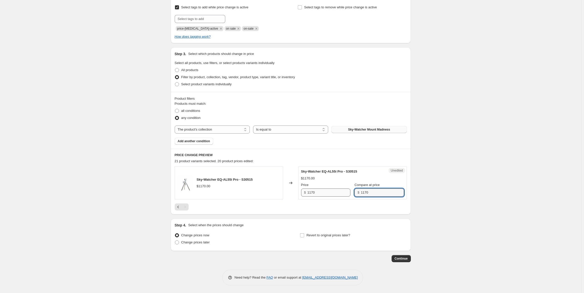
type input "1170"
click at [340, 189] on input "1170" at bounding box center [328, 192] width 43 height 8
type input "970"
click at [350, 204] on div at bounding box center [291, 206] width 232 height 7
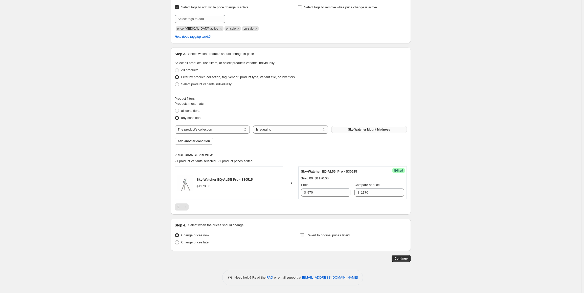
click at [306, 236] on label "Revert to original prices later?" at bounding box center [325, 235] width 50 height 7
click at [304, 236] on input "Revert to original prices later?" at bounding box center [302, 235] width 4 height 4
checkbox input "true"
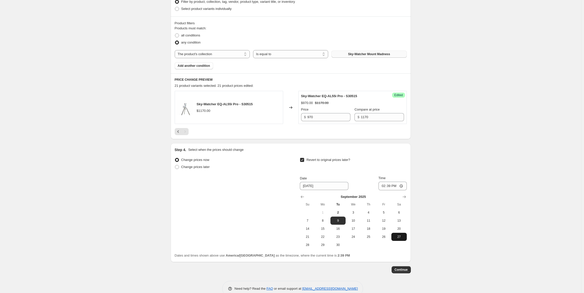
scroll to position [176, 0]
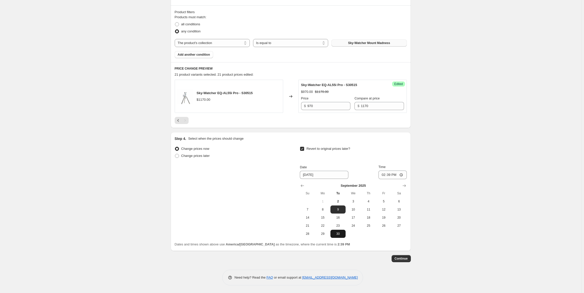
click at [338, 235] on span "30" at bounding box center [337, 234] width 11 height 4
type input "[DATE]"
click at [383, 176] on input "14:39" at bounding box center [392, 174] width 28 height 9
type input "23:59"
click at [448, 176] on div "Create new price [MEDICAL_DATA]. This page is ready Create new price [MEDICAL_D…" at bounding box center [290, 58] width 581 height 468
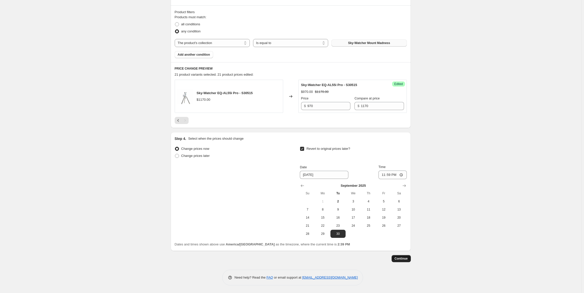
click at [406, 259] on span "Continue" at bounding box center [401, 258] width 13 height 4
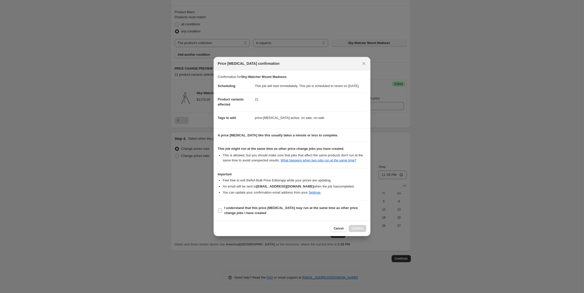
click at [218, 212] on input "I understand that this price [MEDICAL_DATA] may run at the same time as other p…" at bounding box center [220, 210] width 4 height 4
checkbox input "true"
click at [357, 230] on span "Confirm" at bounding box center [358, 228] width 12 height 4
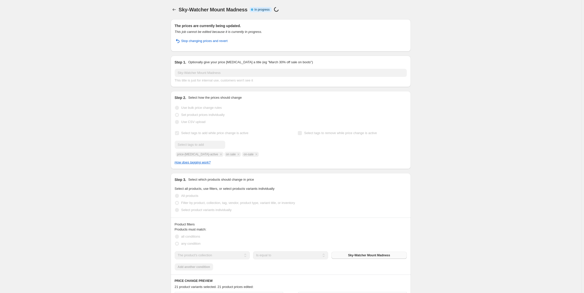
select select "collection"
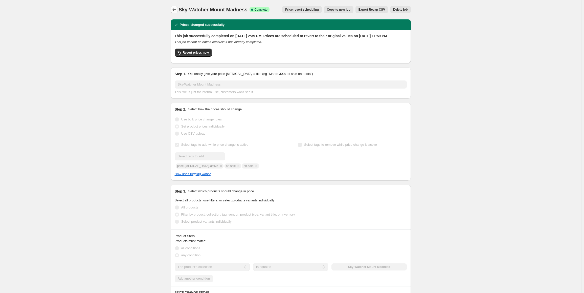
click at [176, 9] on icon "Price change jobs" at bounding box center [174, 9] width 5 height 5
